Goal: Use online tool/utility: Utilize a website feature to perform a specific function

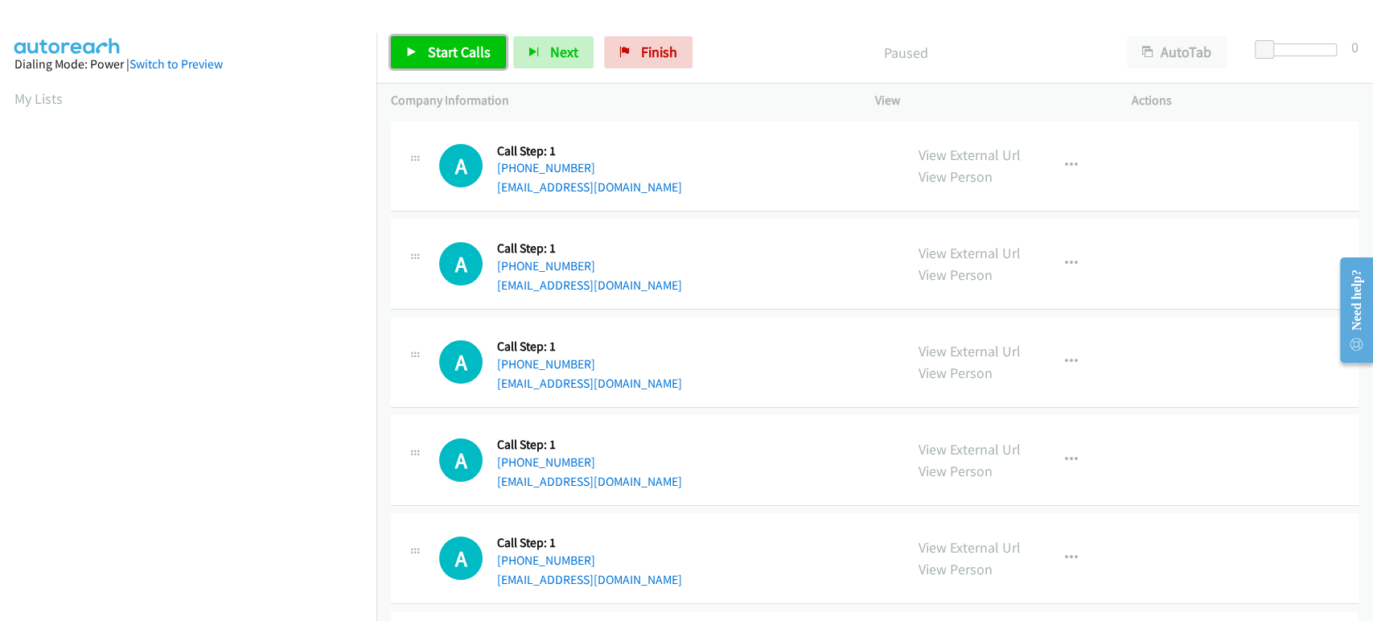
click at [432, 48] on span "Start Calls" at bounding box center [459, 52] width 63 height 18
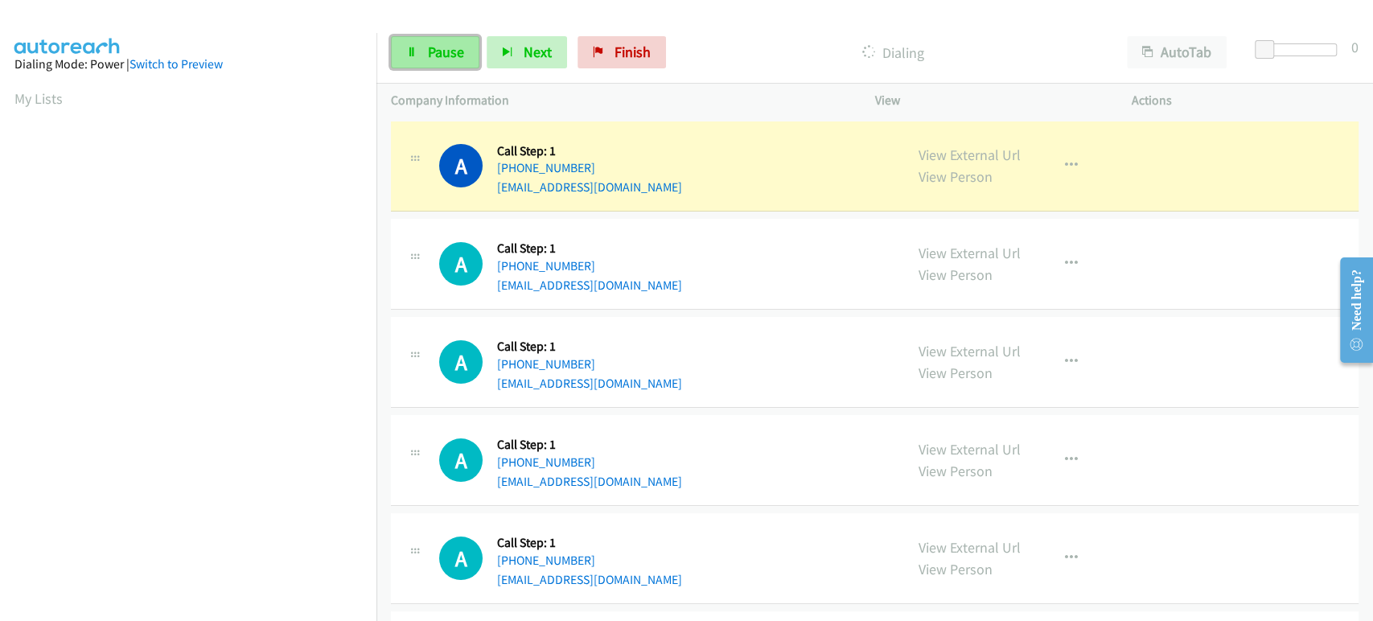
drag, startPoint x: 431, startPoint y: 47, endPoint x: 399, endPoint y: 68, distance: 38.4
click at [431, 47] on span "Pause" at bounding box center [446, 52] width 36 height 18
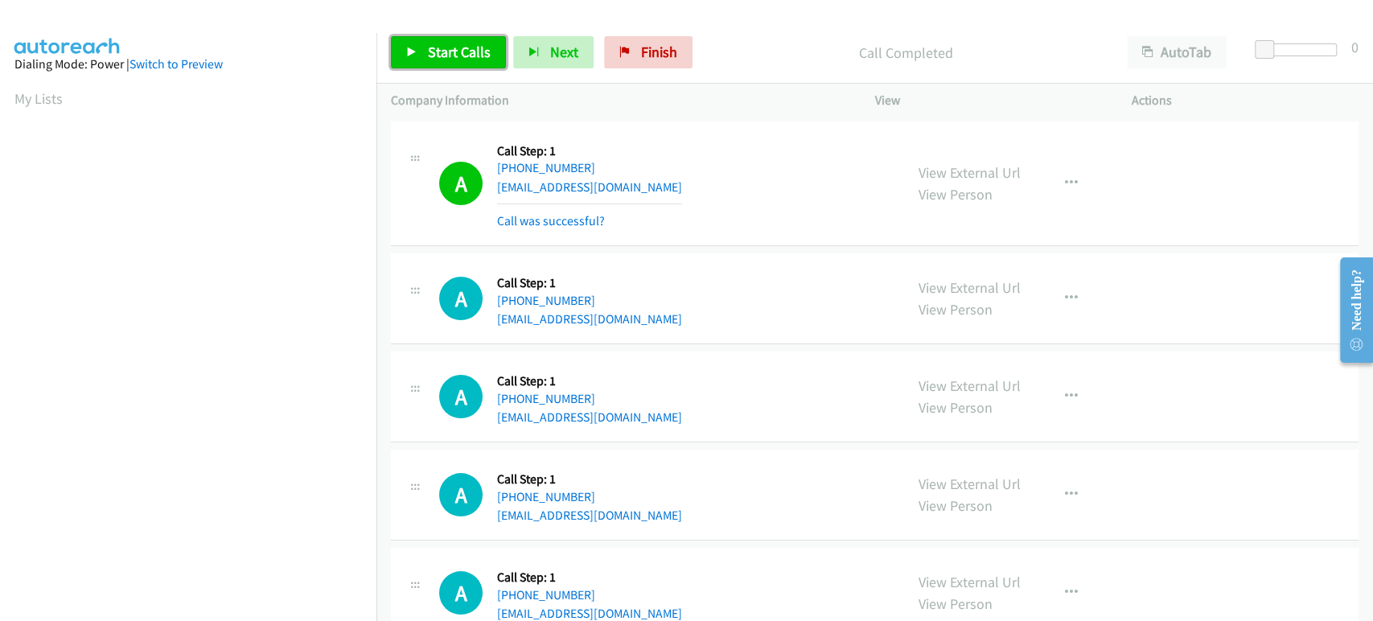
click at [462, 53] on span "Start Calls" at bounding box center [459, 52] width 63 height 18
click at [417, 43] on link "Pause" at bounding box center [435, 52] width 88 height 32
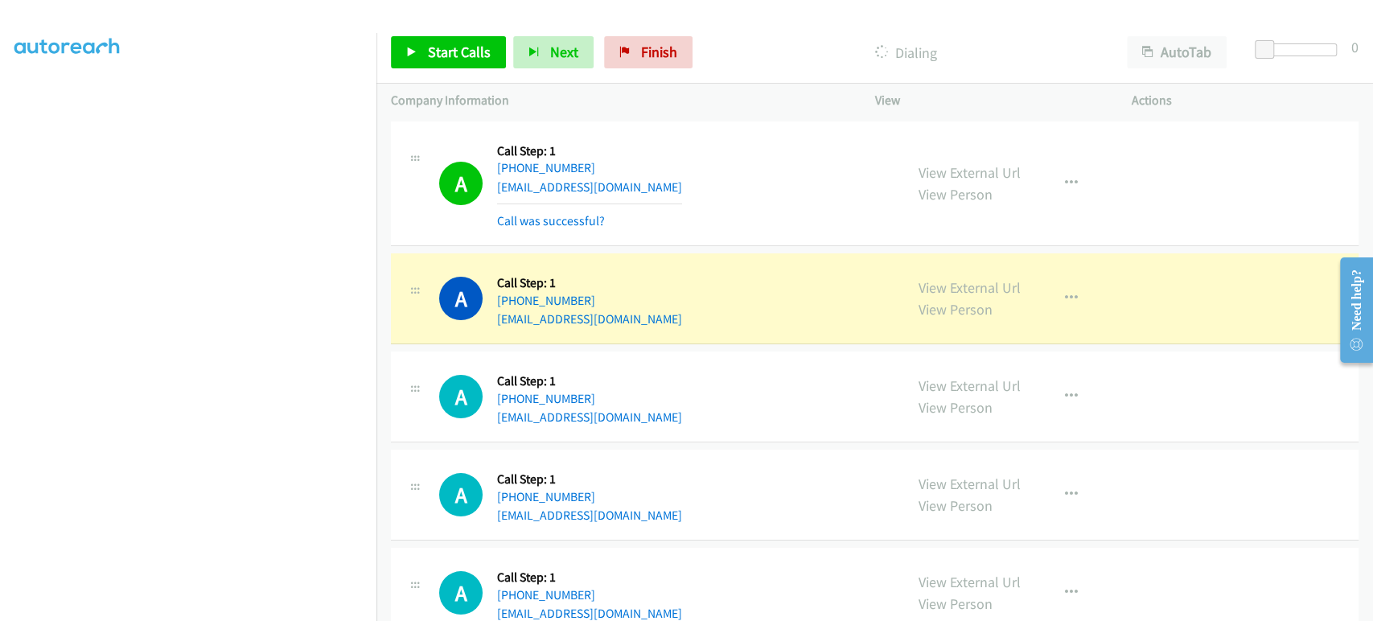
scroll to position [103, 0]
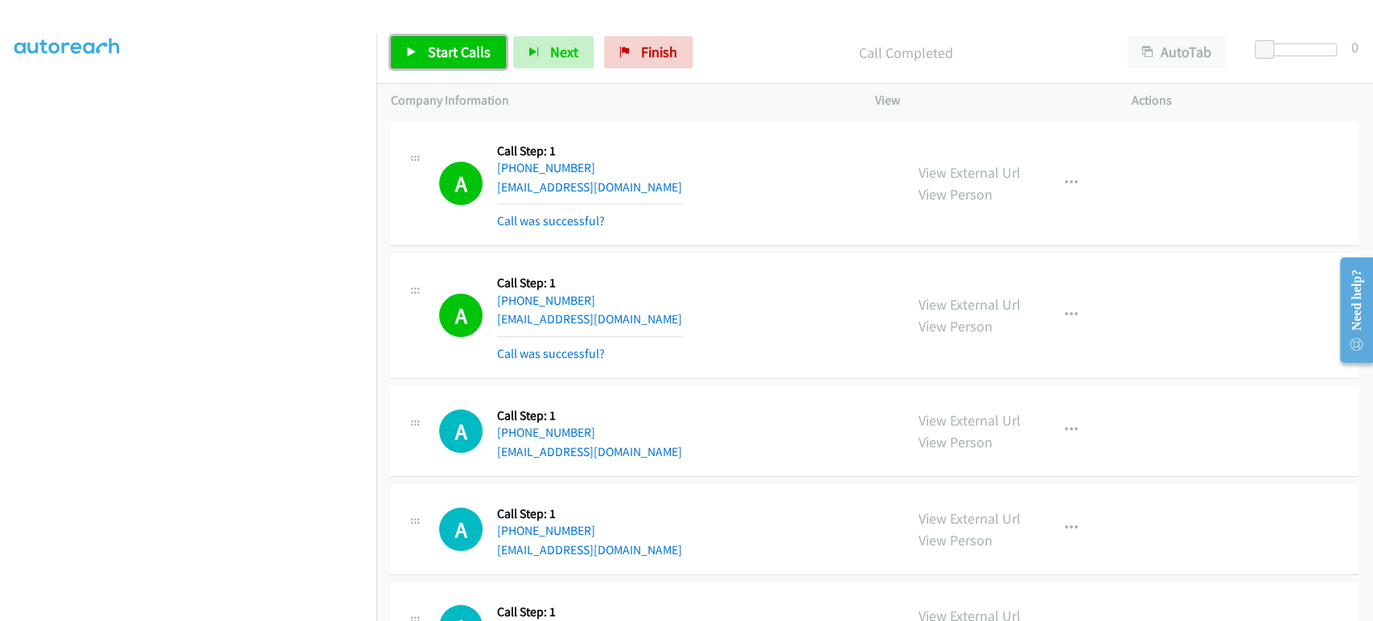
click at [458, 43] on span "Start Calls" at bounding box center [459, 52] width 63 height 18
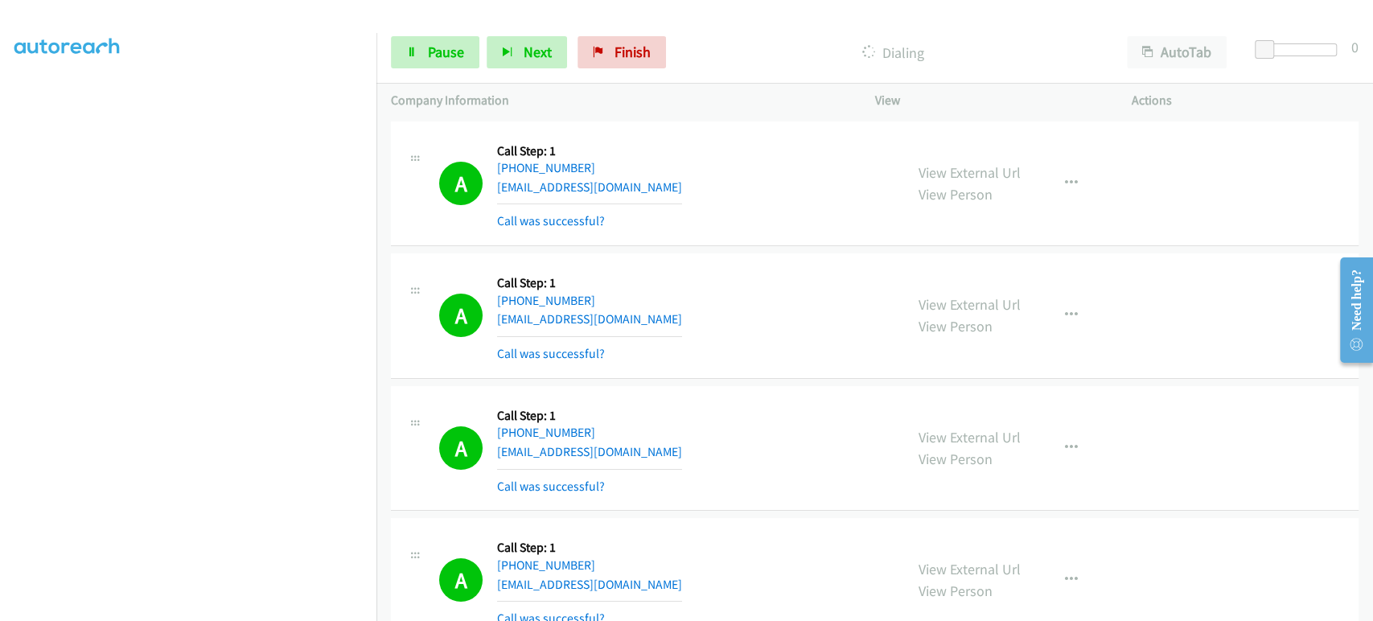
scroll to position [0, 0]
click at [429, 50] on span "Pause" at bounding box center [446, 52] width 36 height 18
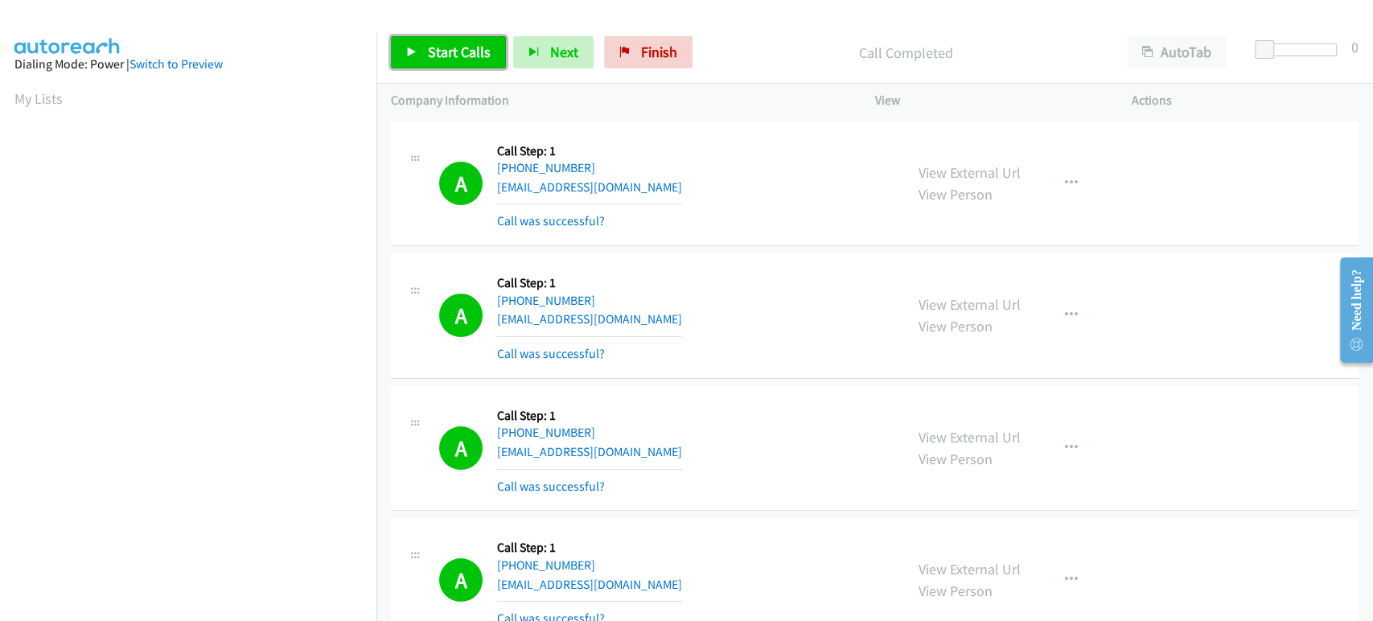
click at [408, 52] on icon at bounding box center [411, 52] width 11 height 11
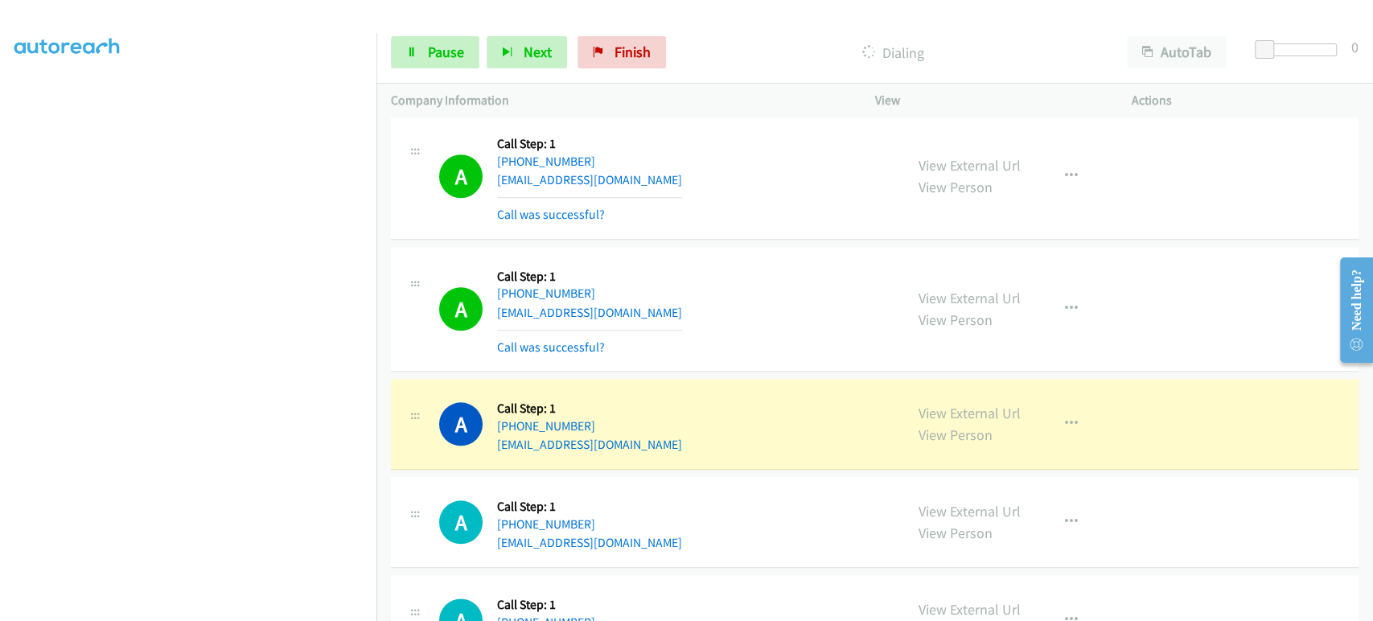
scroll to position [1072, 0]
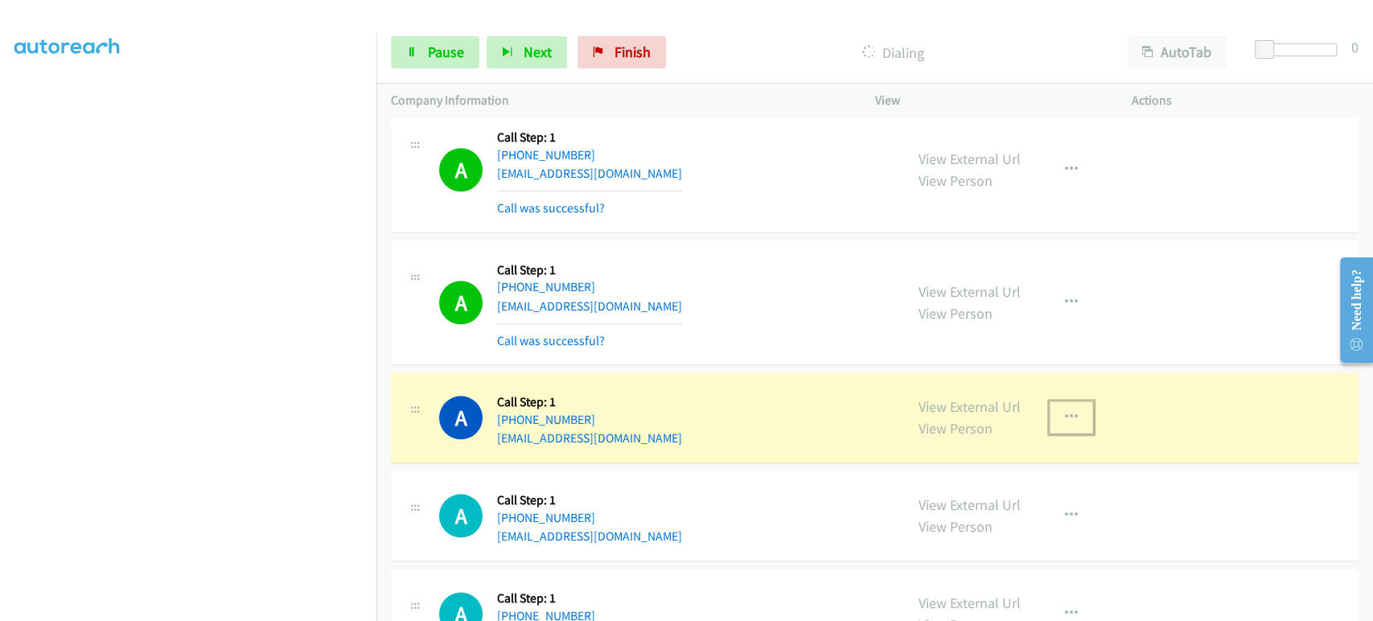
click at [1065, 412] on icon "button" at bounding box center [1071, 417] width 13 height 13
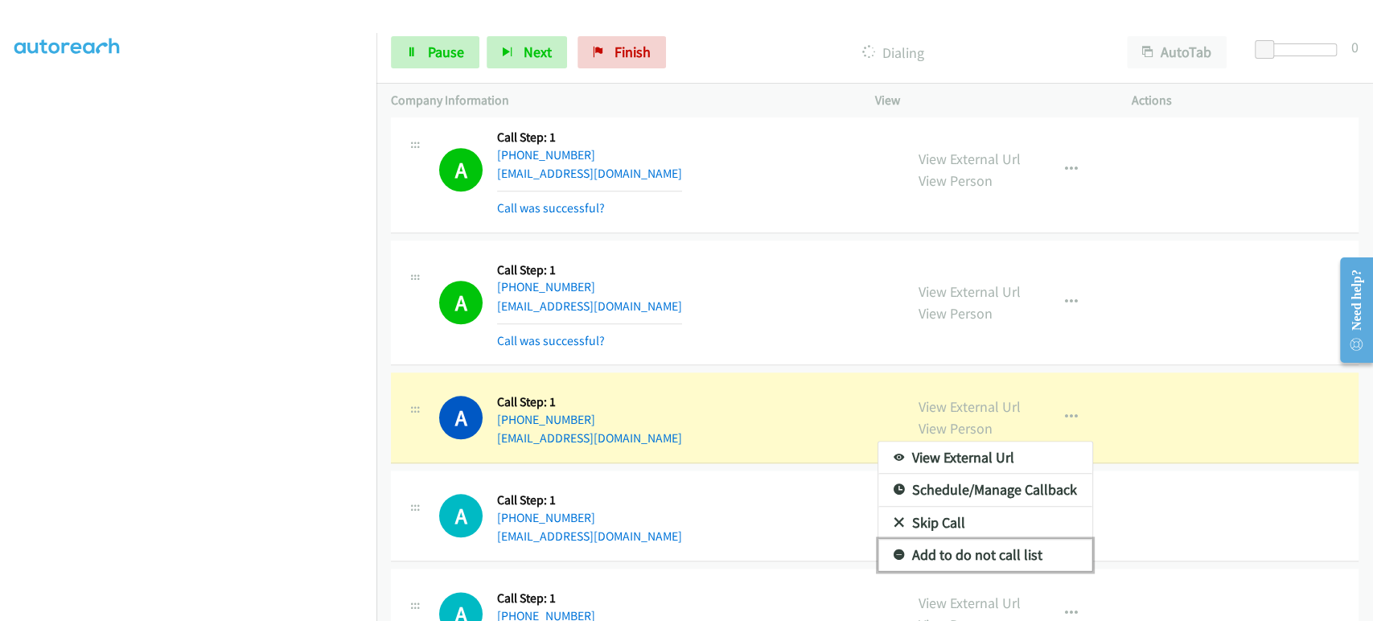
click at [955, 548] on link "Add to do not call list" at bounding box center [985, 555] width 214 height 32
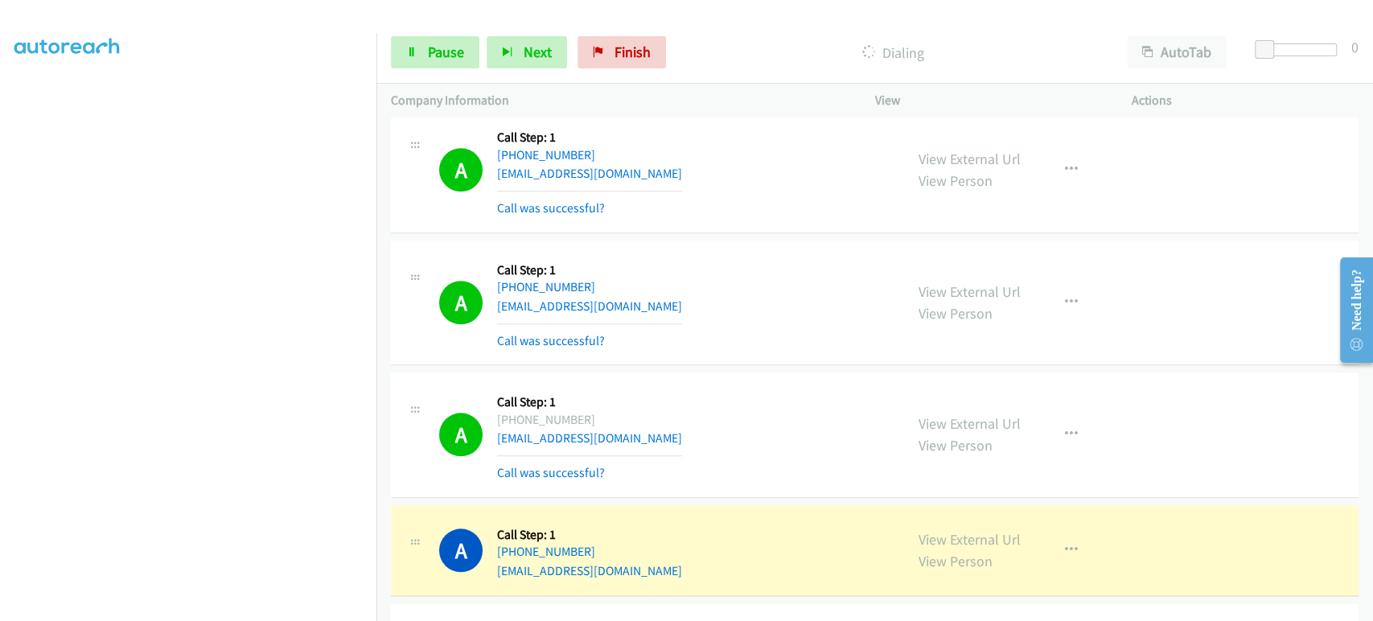
scroll to position [282, 0]
click at [1065, 428] on icon "button" at bounding box center [1071, 434] width 13 height 13
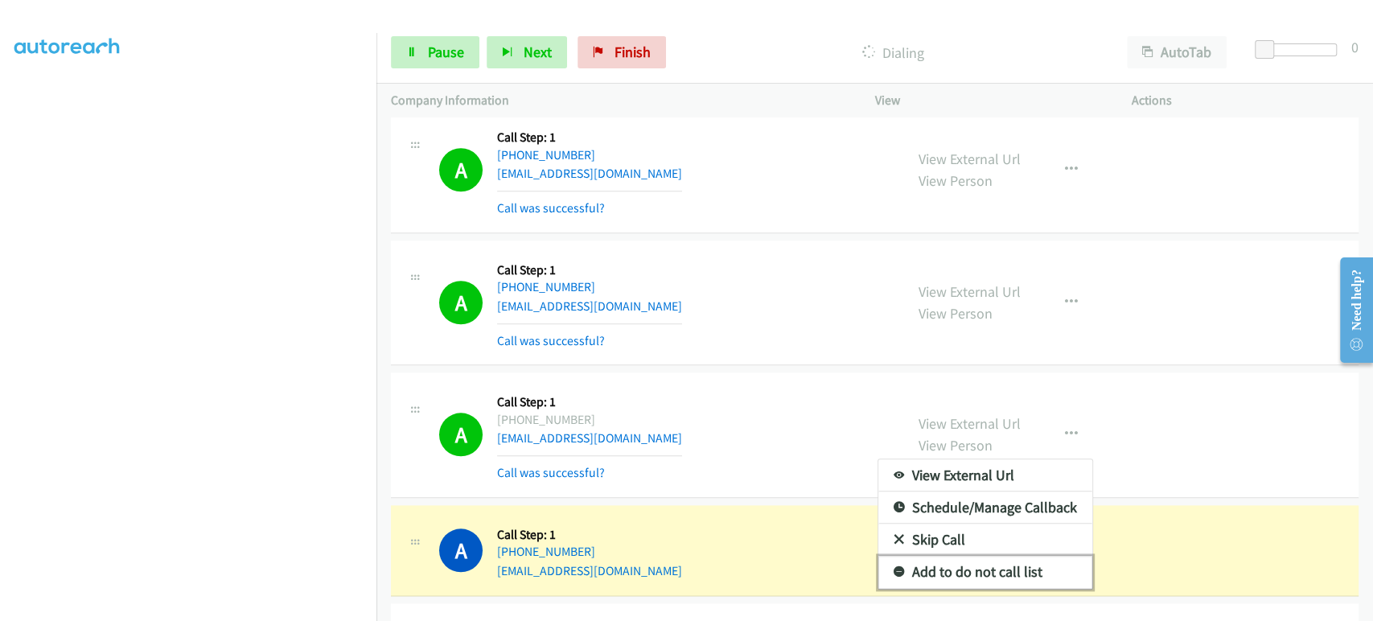
click at [913, 565] on link "Add to do not call list" at bounding box center [985, 572] width 214 height 32
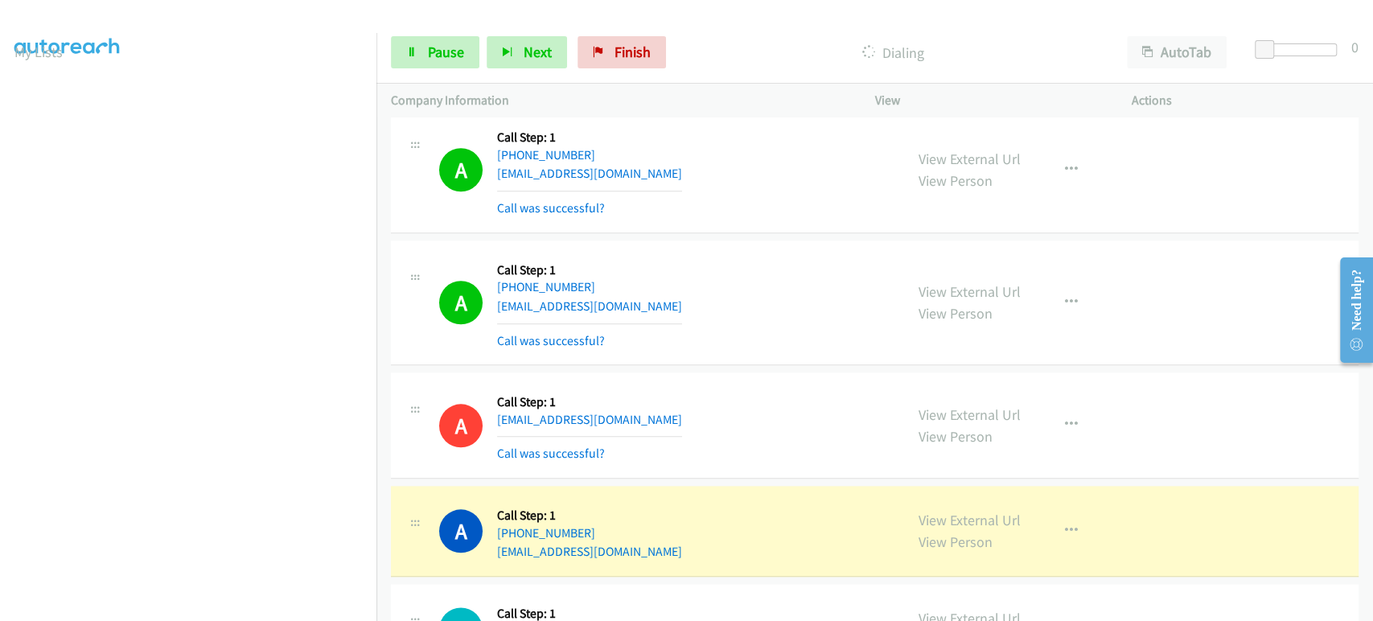
scroll to position [14, 0]
click at [428, 46] on span "Pause" at bounding box center [446, 52] width 36 height 18
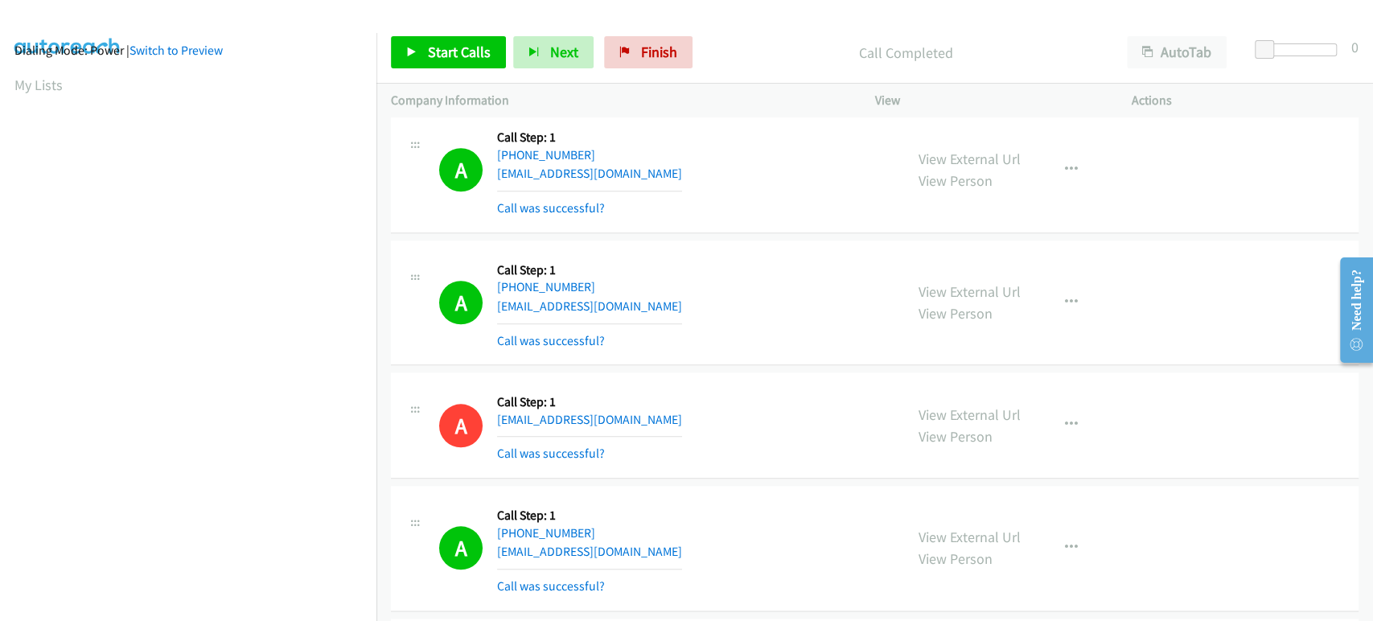
scroll to position [282, 0]
click at [432, 51] on span "Start Calls" at bounding box center [459, 52] width 63 height 18
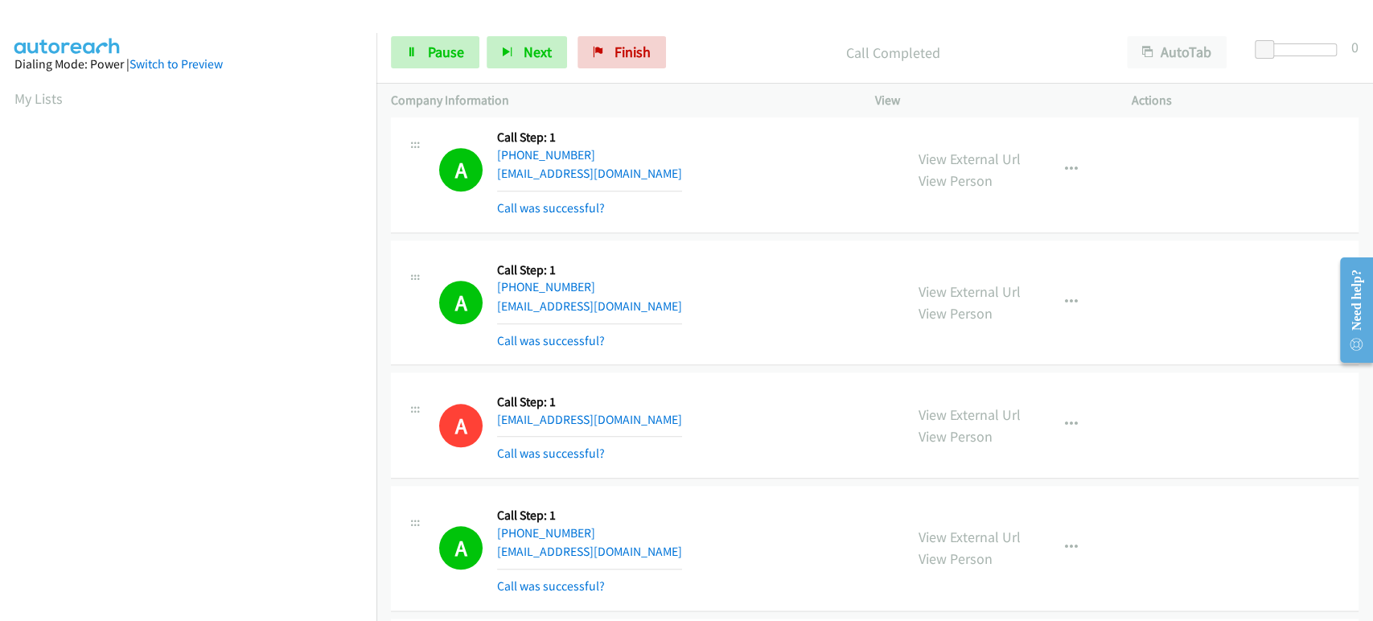
scroll to position [0, 0]
click at [443, 54] on span "Pause" at bounding box center [446, 52] width 36 height 18
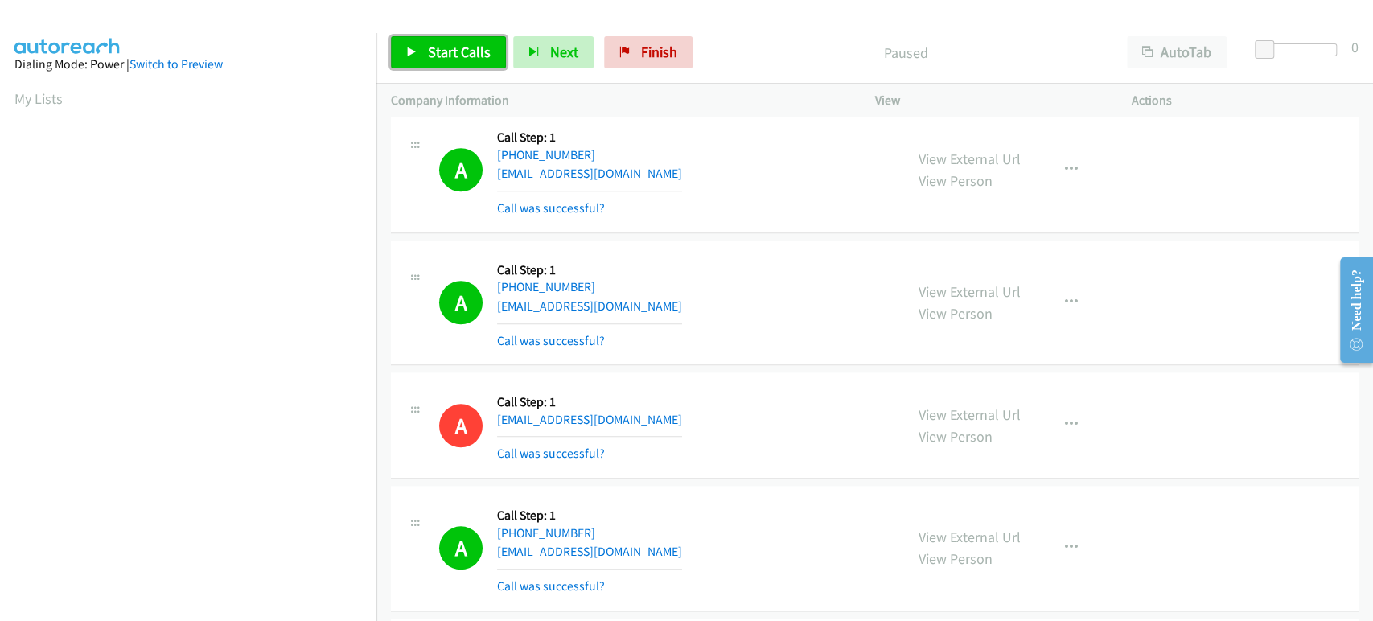
click at [443, 54] on span "Start Calls" at bounding box center [459, 52] width 63 height 18
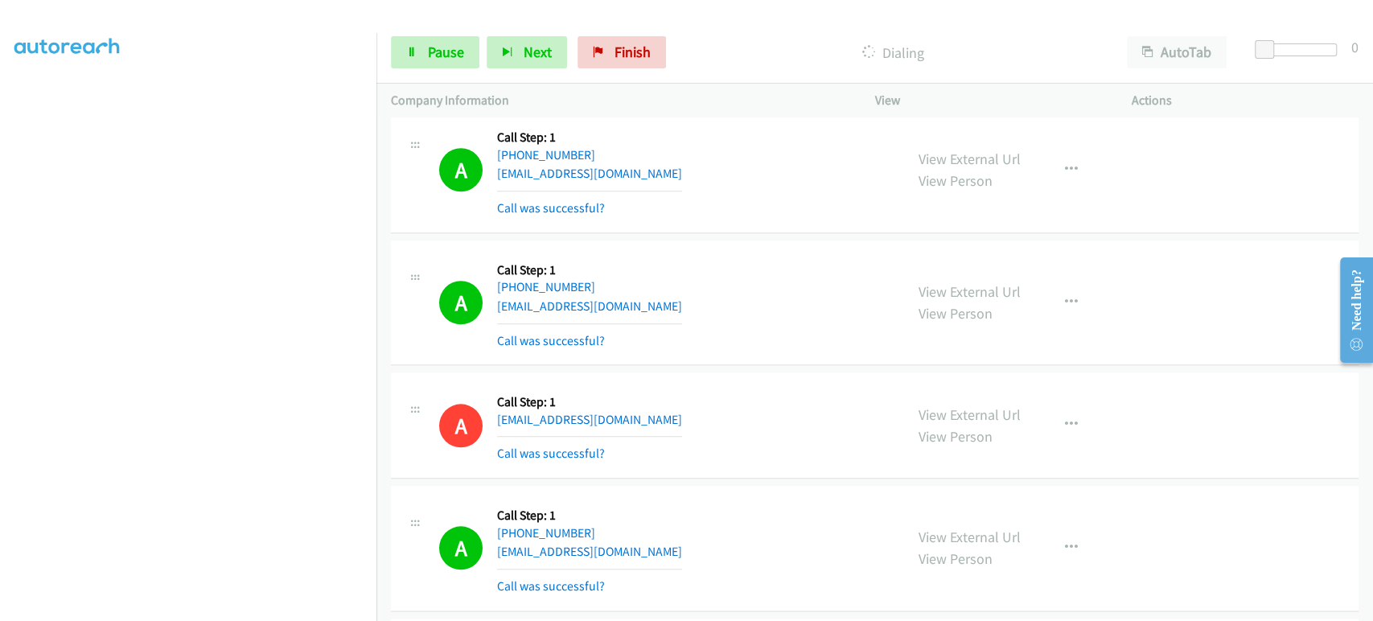
scroll to position [282, 0]
click at [425, 57] on link "Pause" at bounding box center [435, 52] width 88 height 32
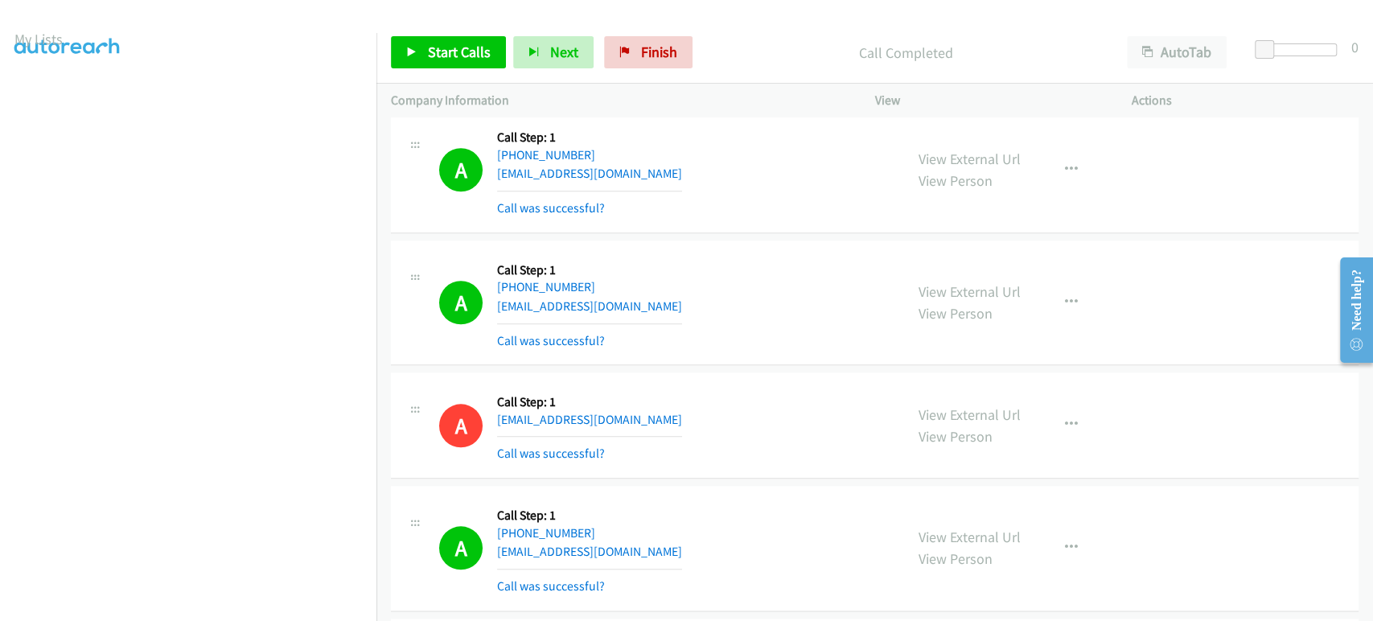
scroll to position [0, 0]
click at [421, 64] on link "Start Calls" at bounding box center [448, 52] width 115 height 32
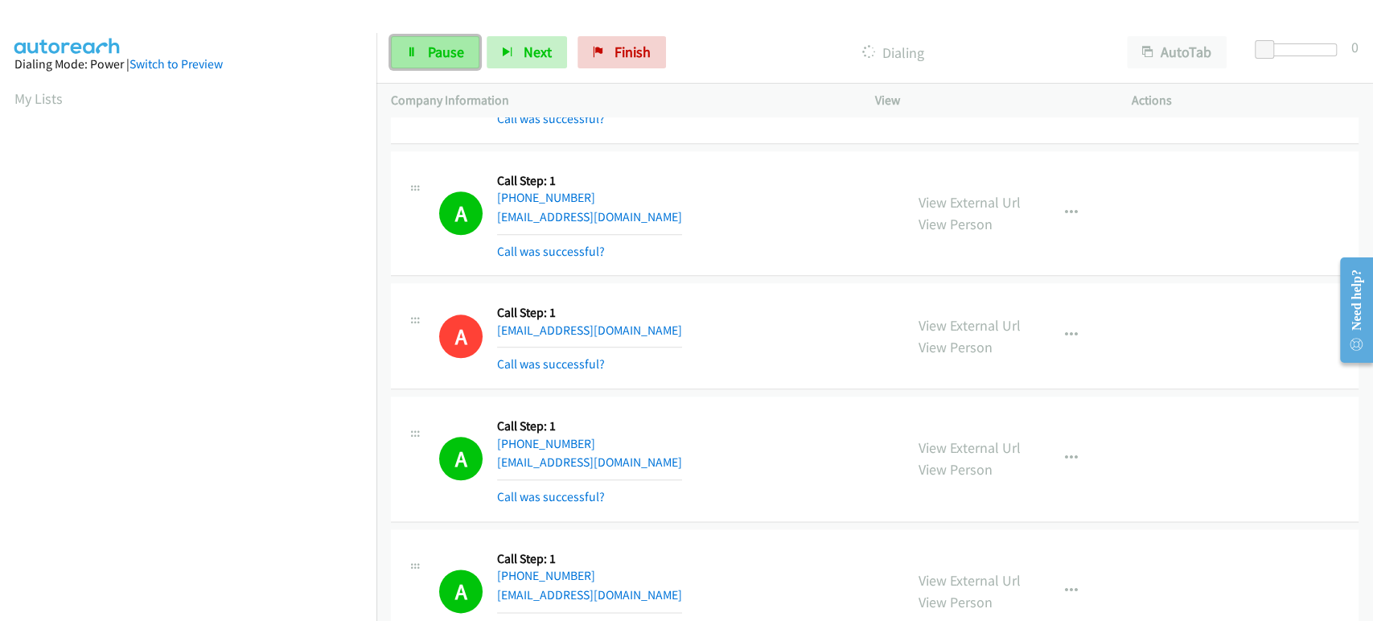
click at [432, 53] on span "Pause" at bounding box center [446, 52] width 36 height 18
